Goal: Understand process/instructions: Learn about a topic

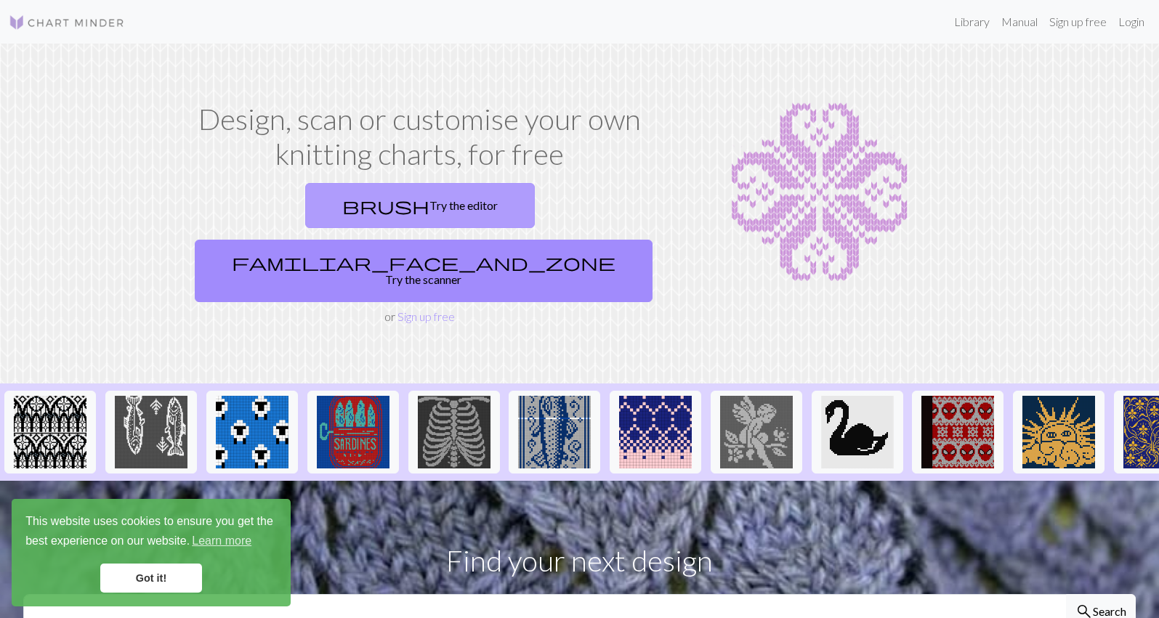
click at [342, 205] on link "brush Try the editor" at bounding box center [420, 205] width 230 height 45
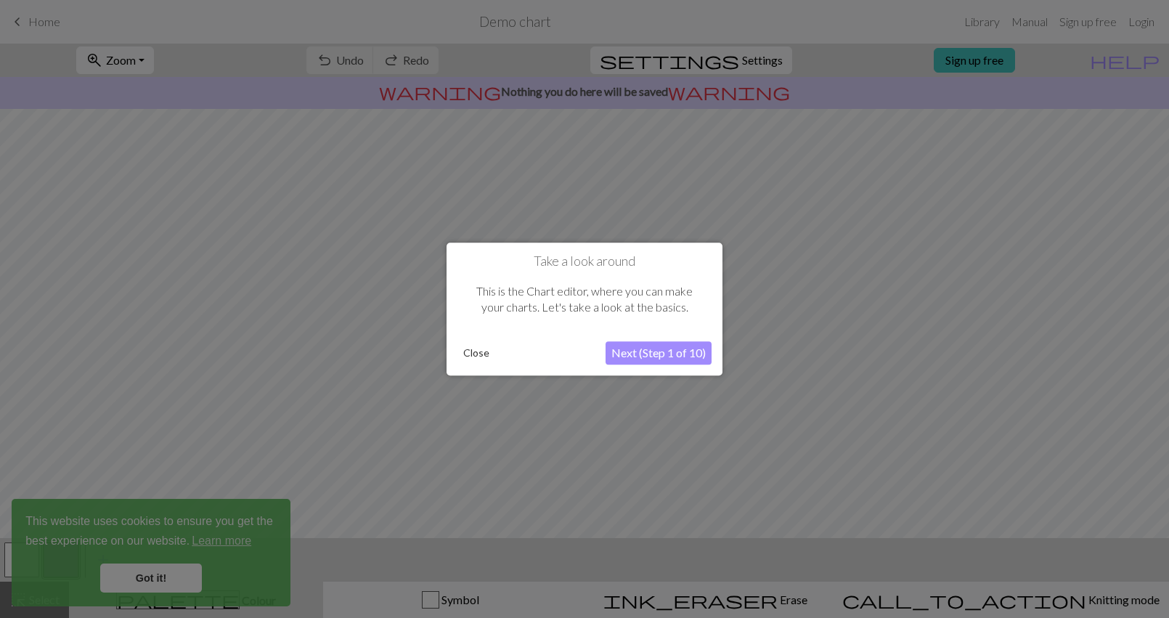
click at [664, 354] on button "Next (Step 1 of 10)" at bounding box center [659, 352] width 106 height 23
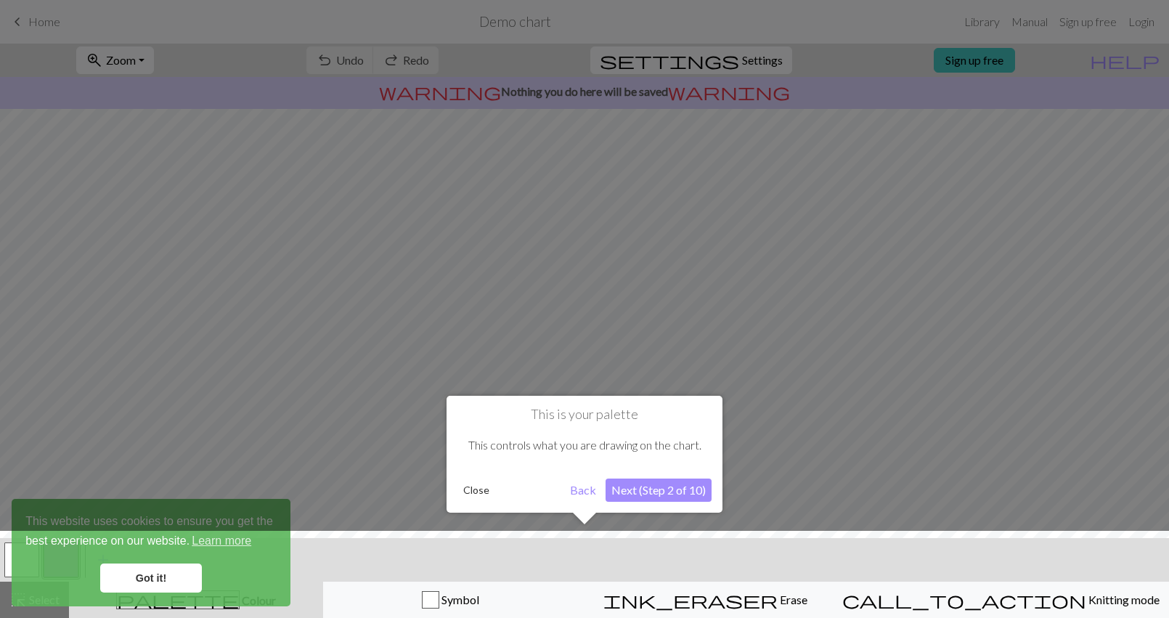
click at [672, 492] on button "Next (Step 2 of 10)" at bounding box center [659, 490] width 106 height 23
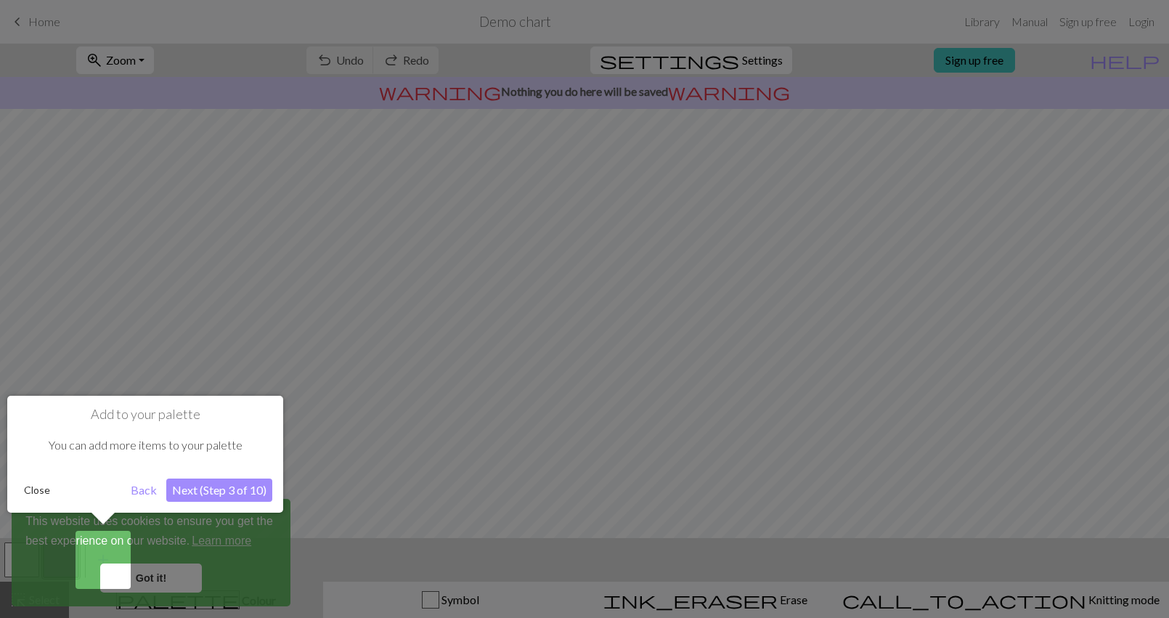
click at [230, 487] on button "Next (Step 3 of 10)" at bounding box center [219, 490] width 106 height 23
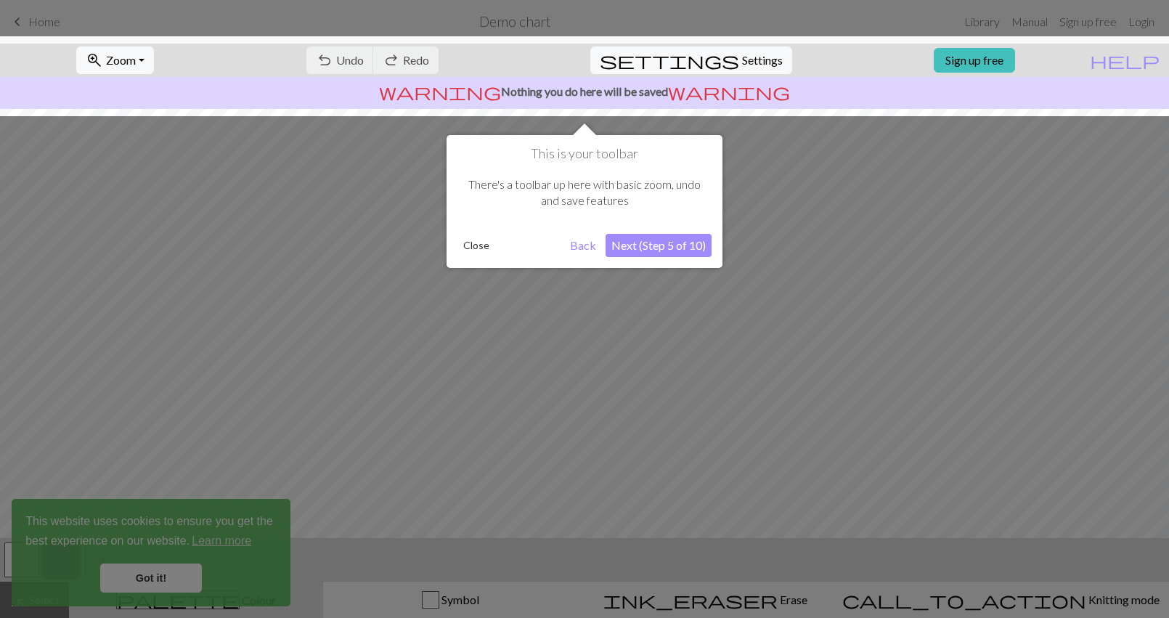
click at [678, 244] on button "Next (Step 5 of 10)" at bounding box center [659, 245] width 106 height 23
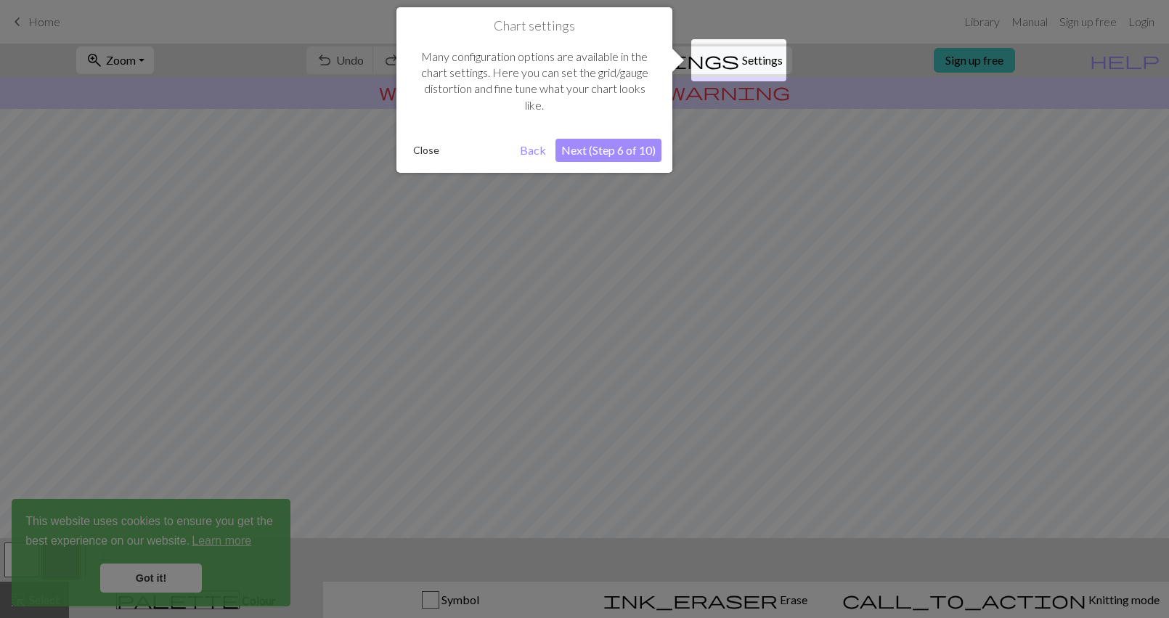
click at [622, 145] on button "Next (Step 6 of 10)" at bounding box center [609, 150] width 106 height 23
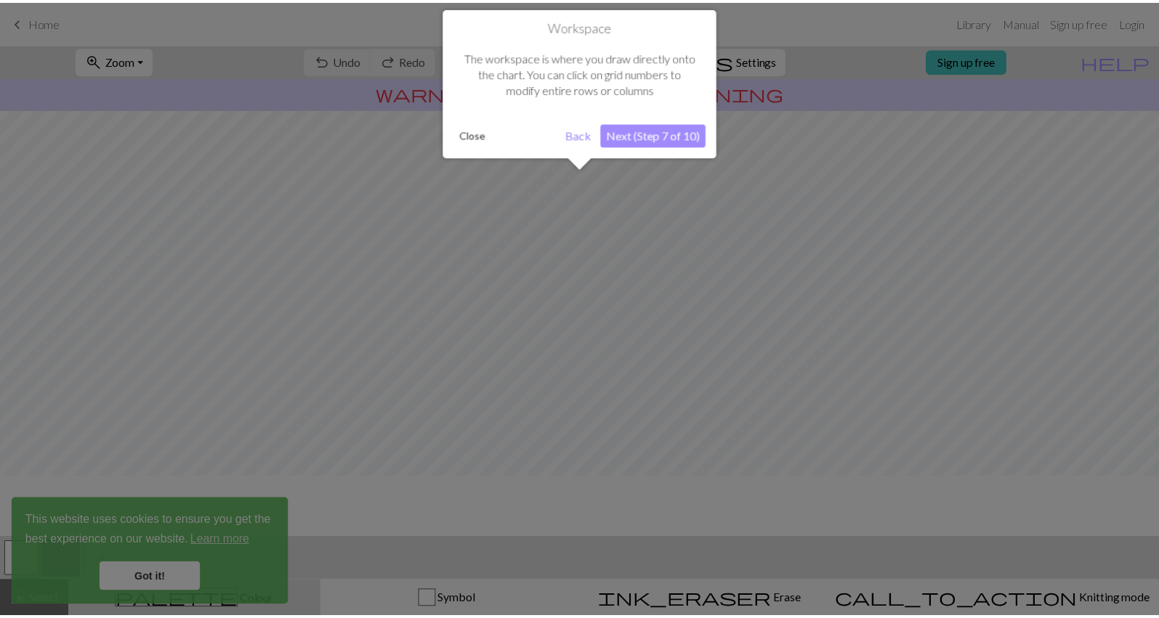
scroll to position [87, 0]
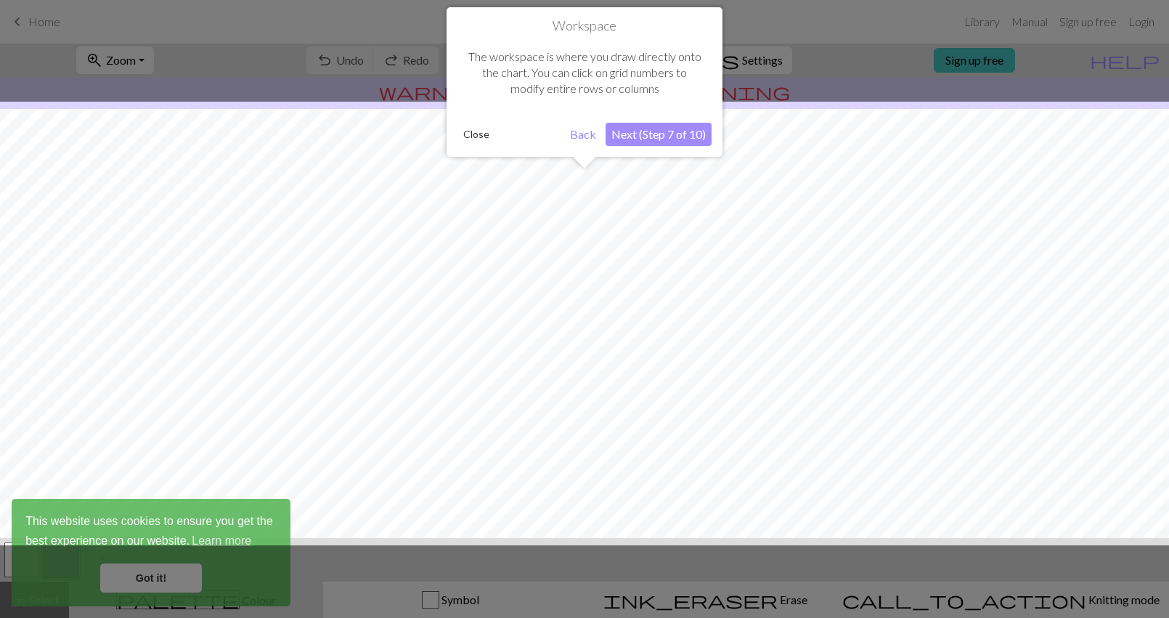
click at [646, 135] on button "Next (Step 7 of 10)" at bounding box center [659, 134] width 106 height 23
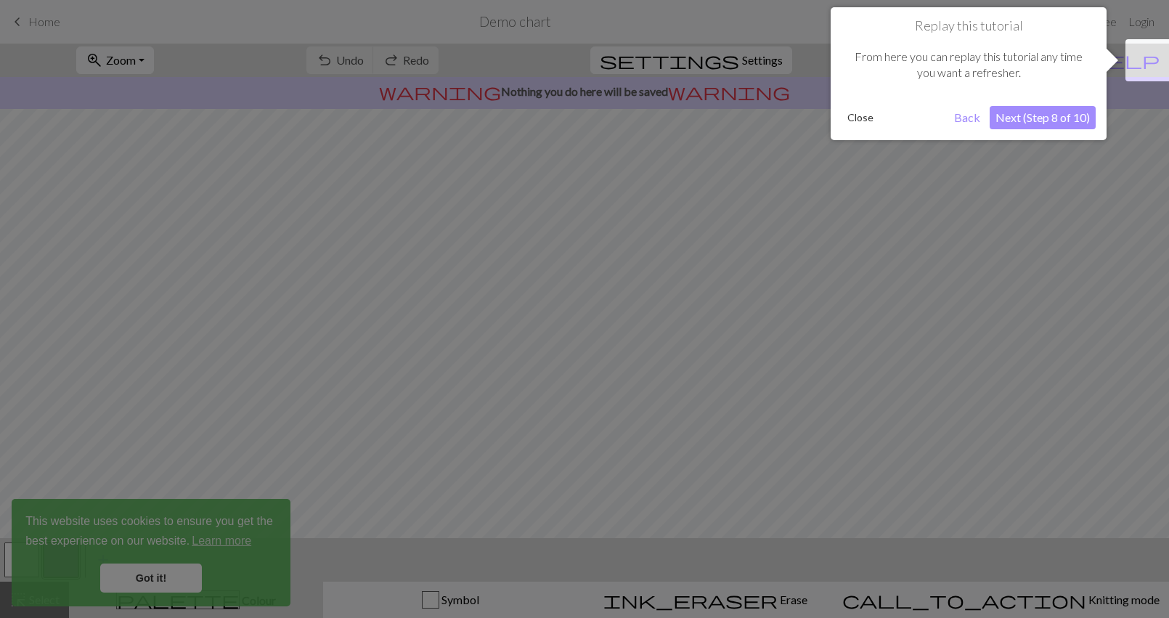
click at [1054, 123] on button "Next (Step 8 of 10)" at bounding box center [1043, 117] width 106 height 23
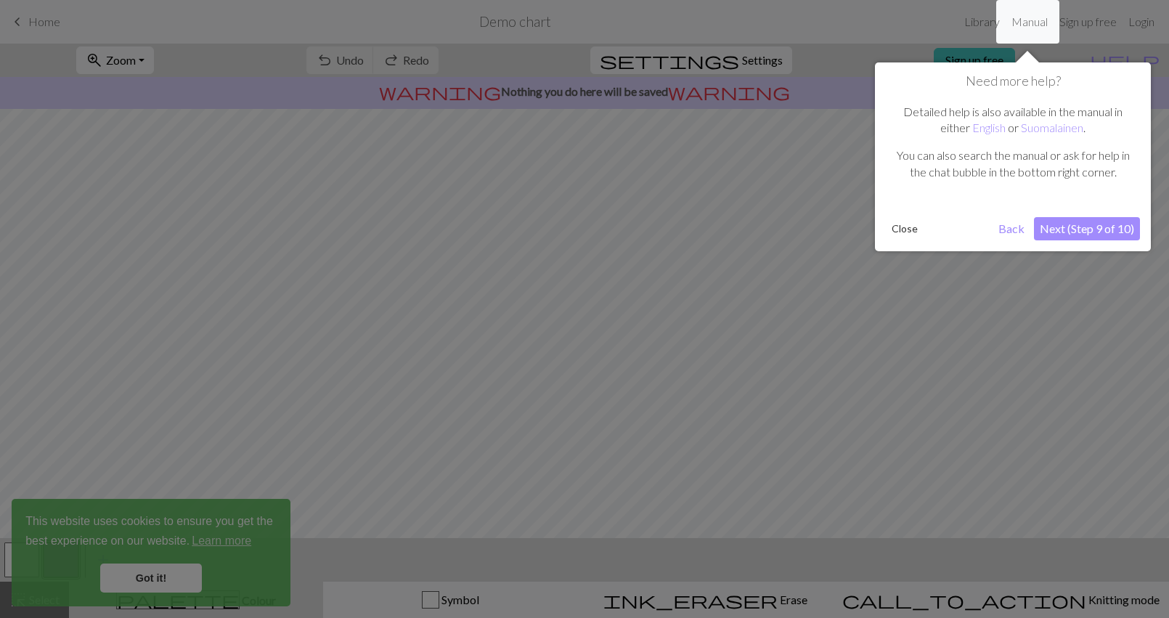
click at [763, 445] on div at bounding box center [584, 309] width 1169 height 618
